Goal: Obtain resource: Download file/media

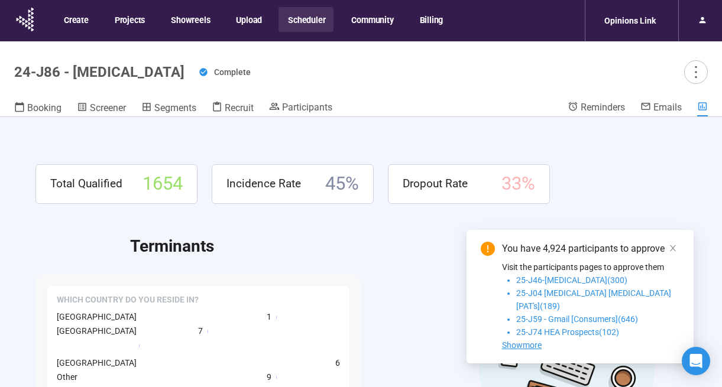
click at [303, 20] on button "Scheduler" at bounding box center [305, 19] width 55 height 25
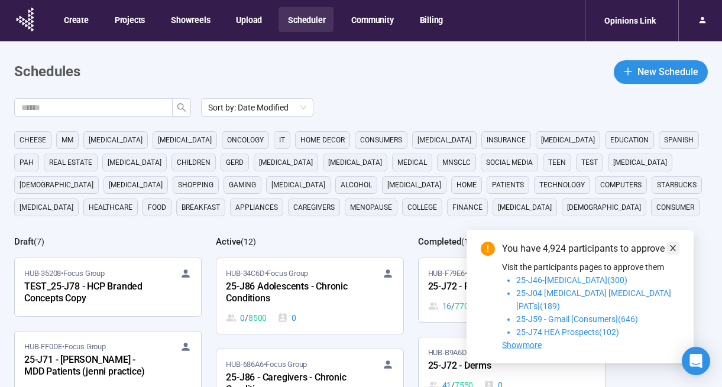
click at [670, 252] on icon "close" at bounding box center [672, 248] width 8 height 8
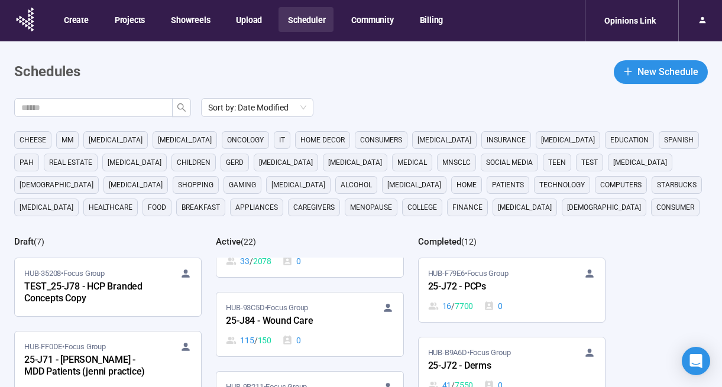
scroll to position [721, 0]
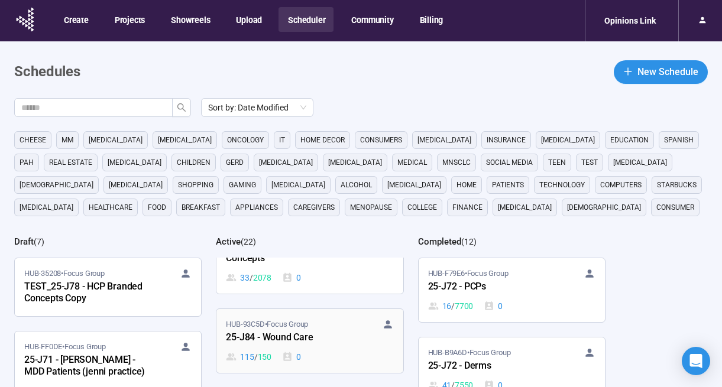
click at [288, 327] on span "HUB-93C5D • Focus Group" at bounding box center [267, 325] width 82 height 12
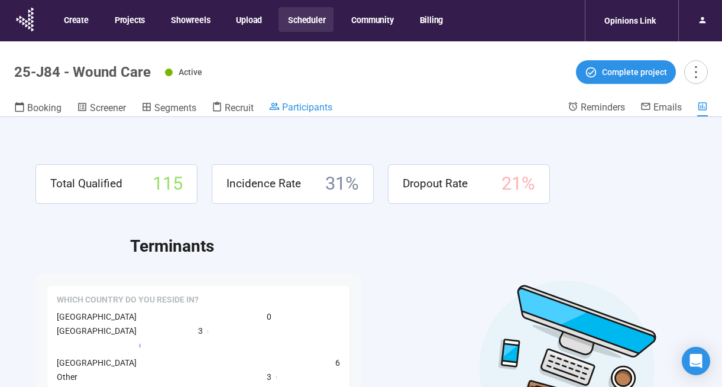
click at [328, 101] on div "Participants" at bounding box center [300, 107] width 63 height 12
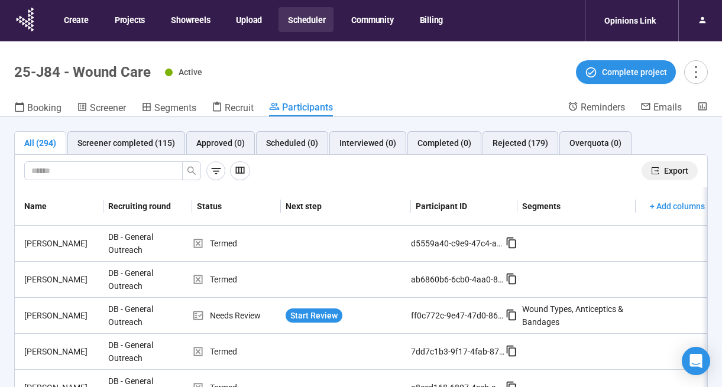
click at [675, 169] on span "Export" at bounding box center [676, 170] width 24 height 13
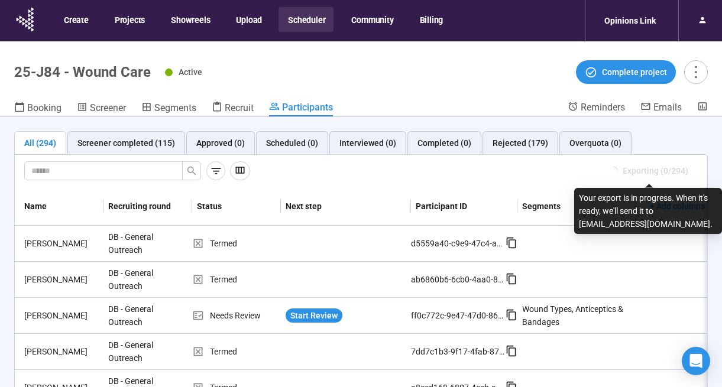
click at [297, 17] on button "Scheduler" at bounding box center [305, 19] width 55 height 25
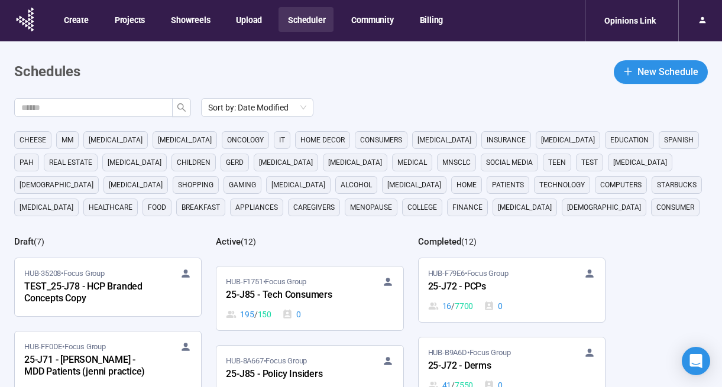
scroll to position [254, 0]
click at [278, 290] on div "25-J85 - Tech Consumers" at bounding box center [291, 294] width 130 height 15
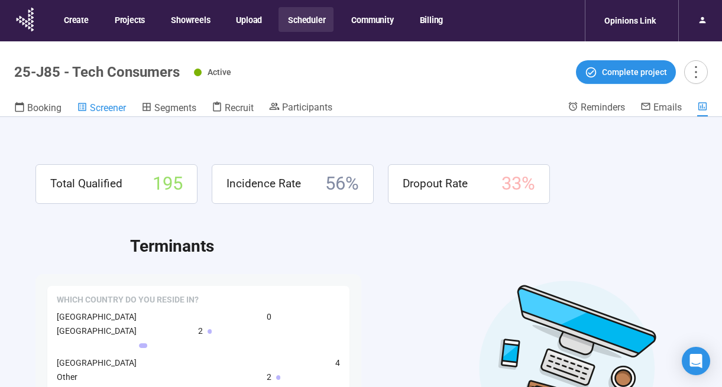
click at [111, 106] on span "Screener" at bounding box center [108, 107] width 36 height 11
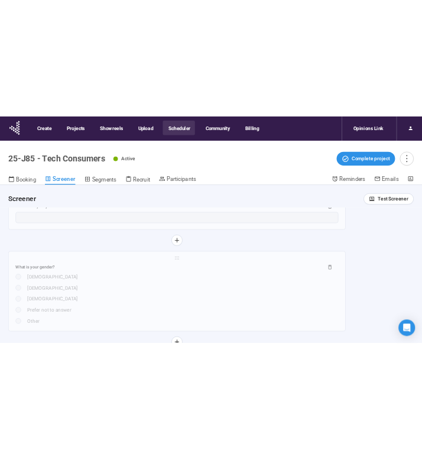
scroll to position [1837, 0]
